Goal: Transaction & Acquisition: Purchase product/service

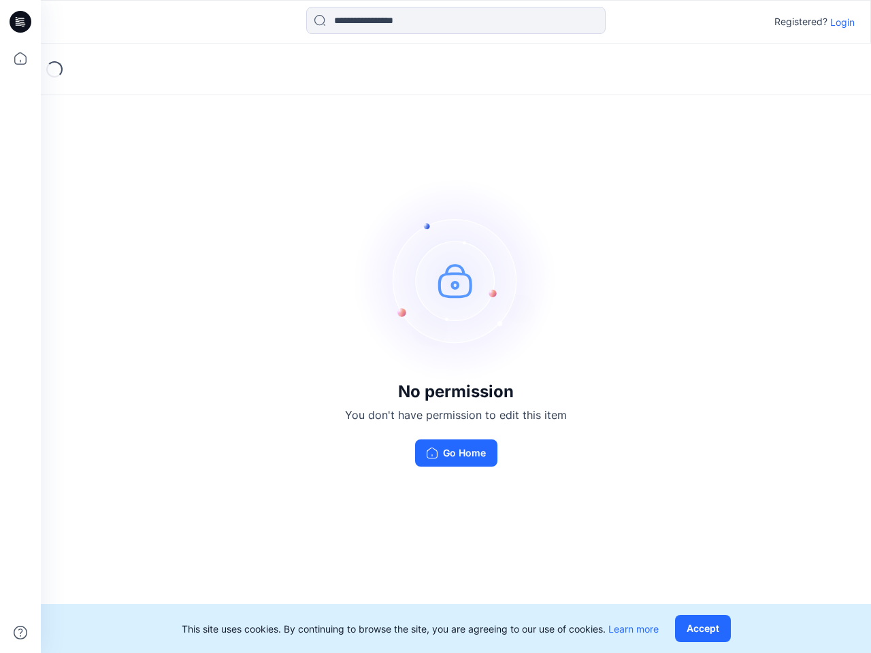
click at [435, 327] on img at bounding box center [456, 280] width 204 height 204
click at [21, 22] on icon at bounding box center [22, 22] width 5 height 1
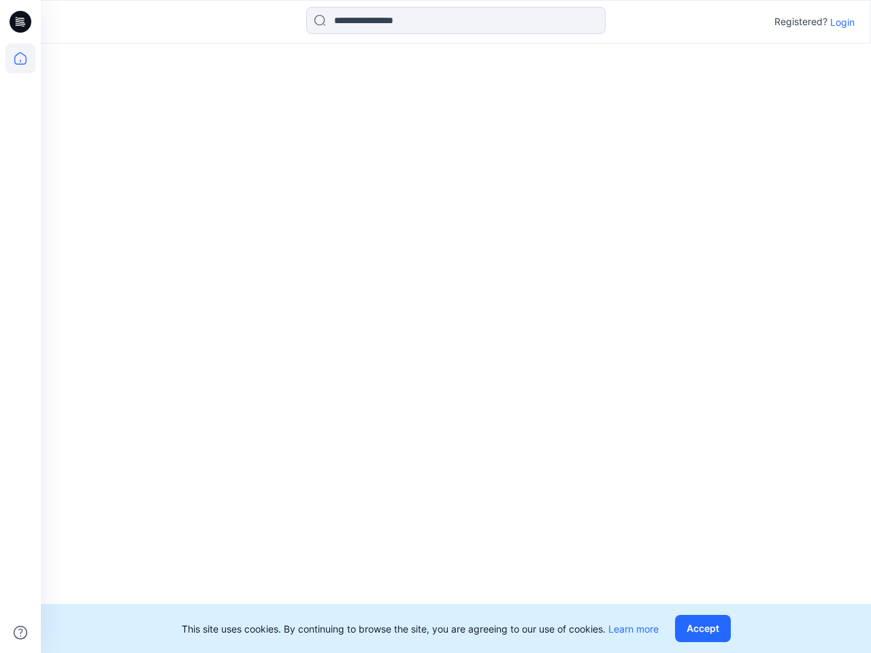
click at [20, 59] on icon at bounding box center [20, 59] width 30 height 30
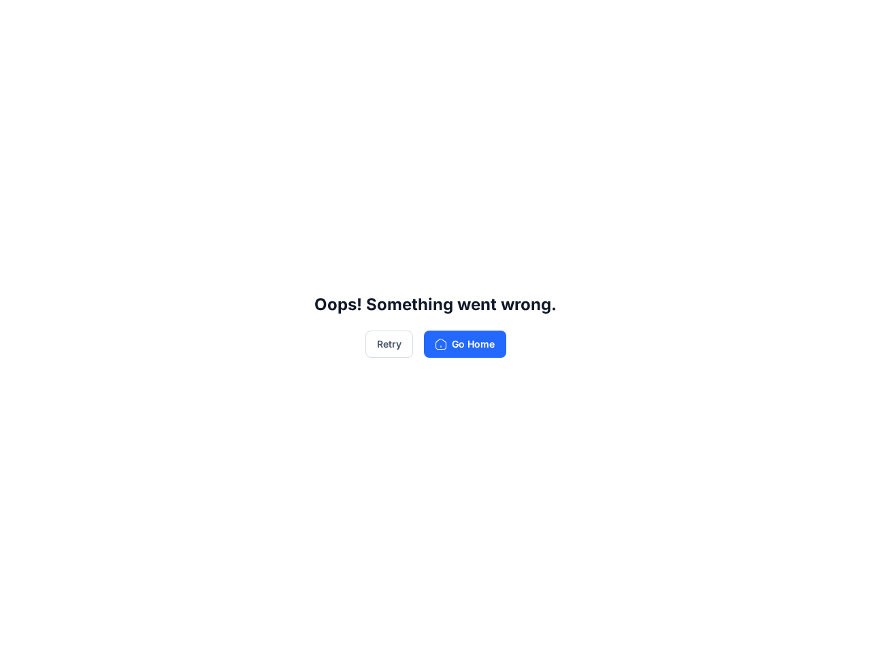
click at [20, 633] on div "Oops! Something went wrong. Retry Go Home" at bounding box center [435, 326] width 871 height 653
click at [456, 20] on div "Oops! Something went wrong. Retry Go Home" at bounding box center [435, 326] width 871 height 653
click at [842, 22] on div "Oops! Something went wrong. Retry Go Home" at bounding box center [435, 326] width 871 height 653
click at [705, 629] on div "Oops! Something went wrong. Retry Go Home" at bounding box center [435, 326] width 871 height 653
